Goal: Task Accomplishment & Management: Use online tool/utility

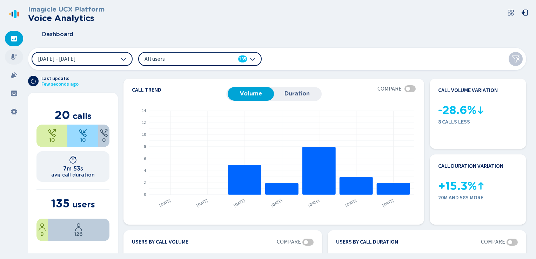
click at [20, 56] on div at bounding box center [14, 56] width 18 height 15
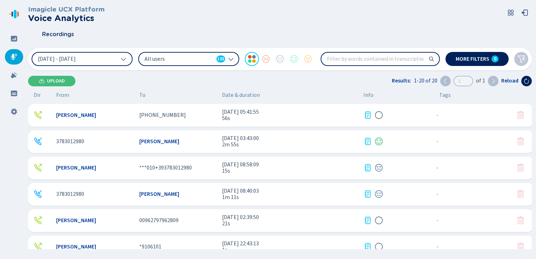
click at [230, 56] on icon at bounding box center [231, 59] width 6 height 6
click at [292, 58] on div at bounding box center [294, 59] width 14 height 14
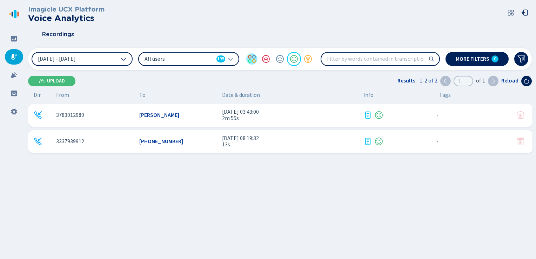
click at [247, 61] on div at bounding box center [252, 59] width 14 height 14
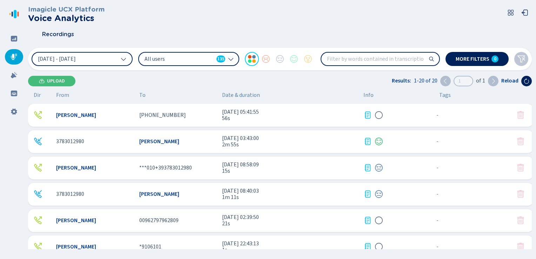
click at [343, 59] on input "search" at bounding box center [380, 59] width 118 height 13
type input "webex"
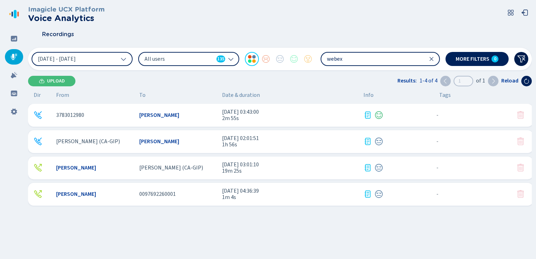
click at [520, 57] on icon at bounding box center [521, 59] width 8 height 8
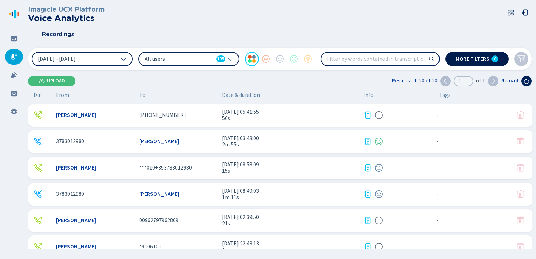
click at [495, 60] on span "0" at bounding box center [494, 59] width 2 height 6
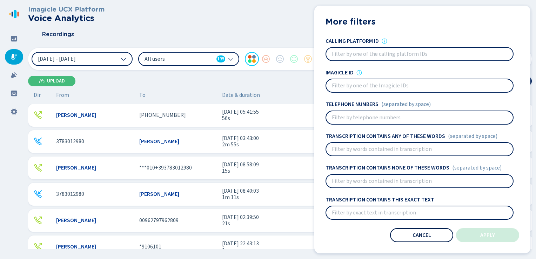
click at [427, 232] on span "Cancel" at bounding box center [421, 235] width 19 height 6
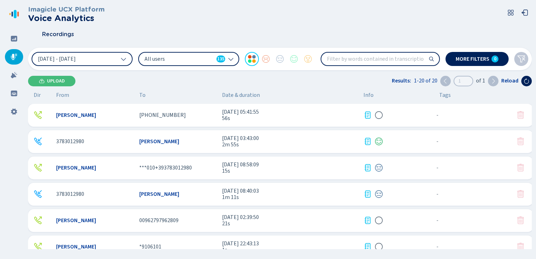
click at [335, 56] on input "search" at bounding box center [380, 59] width 118 height 13
type input "webex"
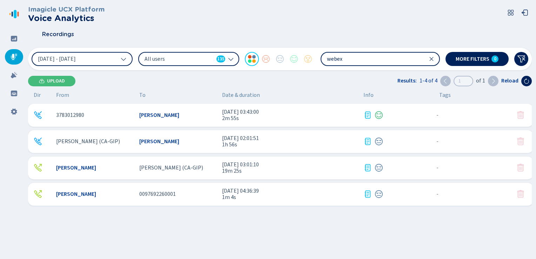
click at [183, 173] on div "[PERSON_NAME] [PERSON_NAME] (CA-GIP) [DATE] 03:01:10 19m 25s - {{hiddenTagsCoun…" at bounding box center [280, 167] width 505 height 23
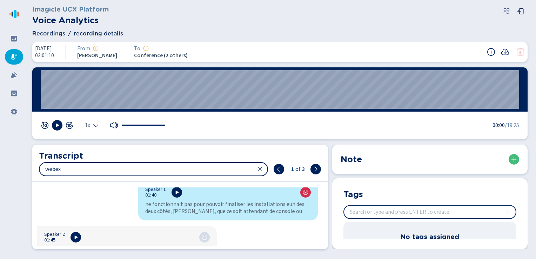
scroll to position [385, 0]
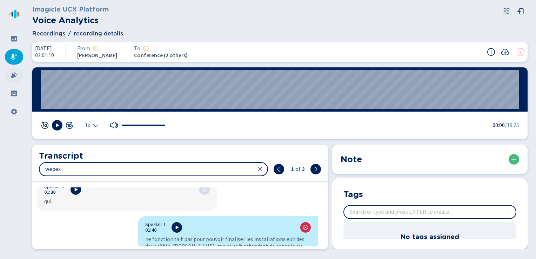
click at [13, 77] on icon at bounding box center [14, 75] width 6 height 6
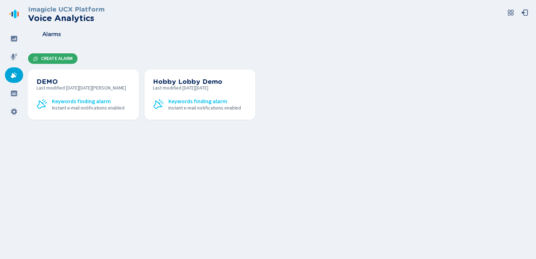
click at [46, 57] on span "Create Alarm" at bounding box center [57, 59] width 32 height 6
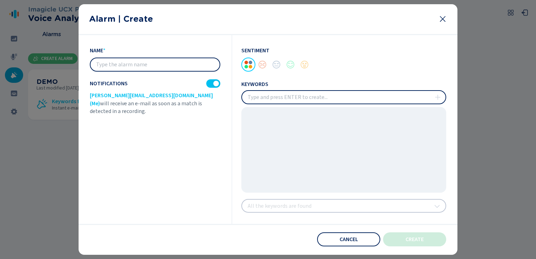
click at [288, 100] on input "insert" at bounding box center [343, 97] width 203 height 13
type input "angry"
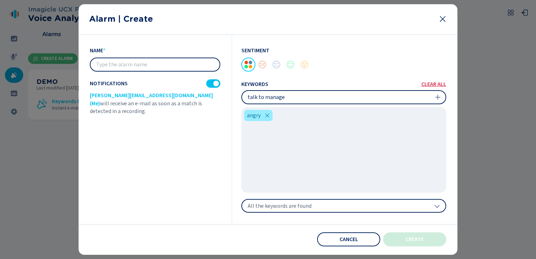
type input "talk to manager"
type input "disappointed"
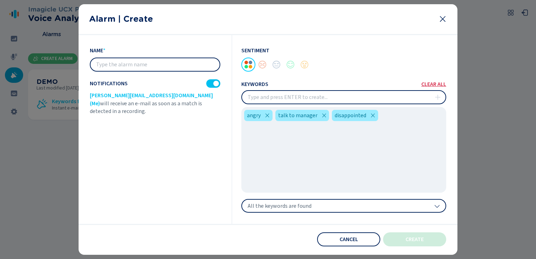
click at [376, 204] on div "All the keywords are found" at bounding box center [343, 206] width 205 height 14
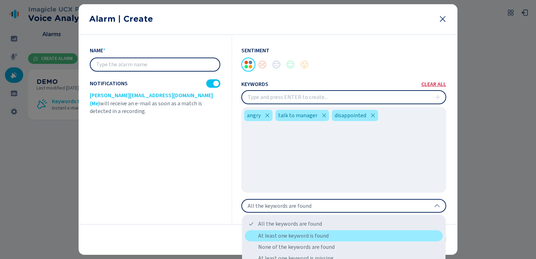
click at [323, 237] on div "At least one keyword is found" at bounding box center [344, 235] width 198 height 11
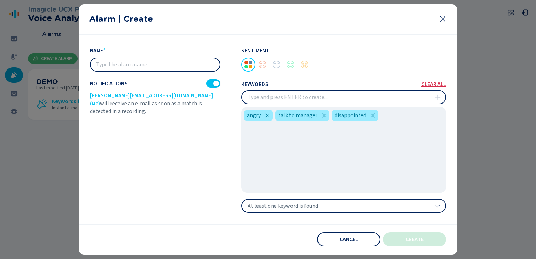
click at [443, 20] on icon at bounding box center [442, 19] width 8 height 8
